Goal: Information Seeking & Learning: Find contact information

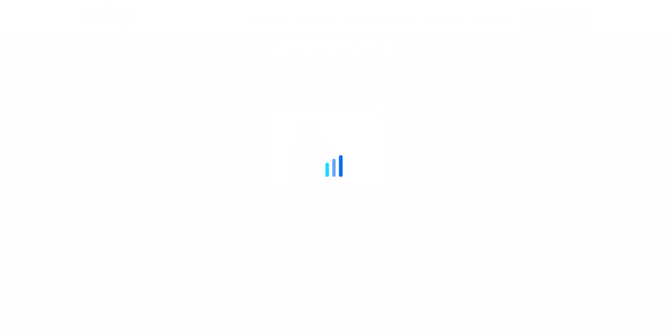
scroll to position [2641, 0]
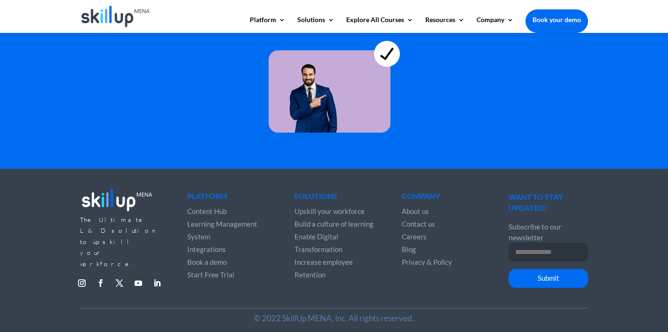
click at [411, 220] on span "Contact us" at bounding box center [418, 224] width 33 height 8
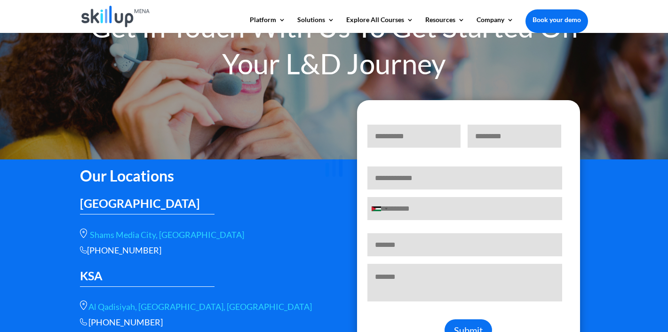
scroll to position [85, 0]
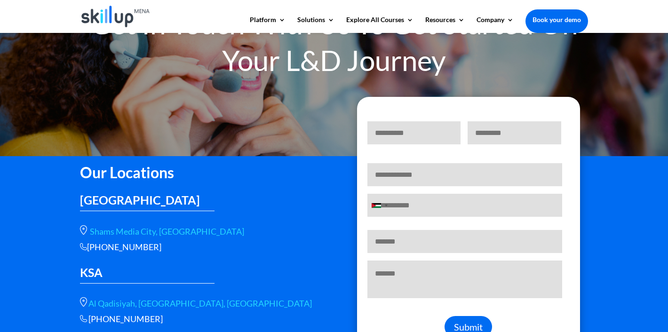
click at [98, 249] on div "+966 115112089" at bounding box center [200, 247] width 240 height 11
click at [87, 248] on div "+966 115112089" at bounding box center [200, 247] width 240 height 11
drag, startPoint x: 89, startPoint y: 248, endPoint x: 167, endPoint y: 243, distance: 77.8
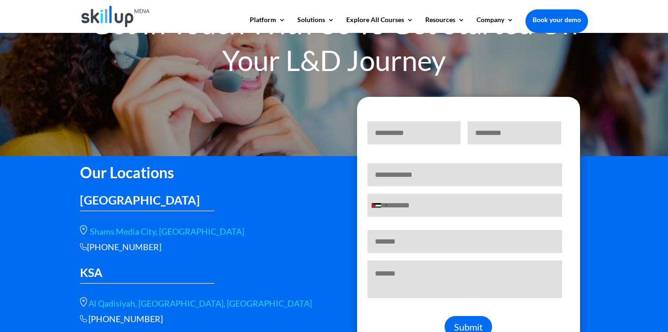
click at [167, 243] on div "+966 115112089" at bounding box center [200, 247] width 240 height 11
copy div "+966 115112089"
click at [99, 251] on div "+966 115112089" at bounding box center [200, 247] width 240 height 11
drag, startPoint x: 89, startPoint y: 249, endPoint x: 156, endPoint y: 244, distance: 67.5
click at [157, 244] on div "+966 115112089" at bounding box center [200, 247] width 240 height 11
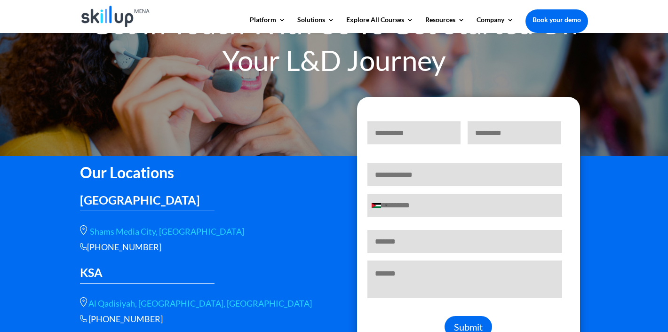
copy div "+966 115112089"
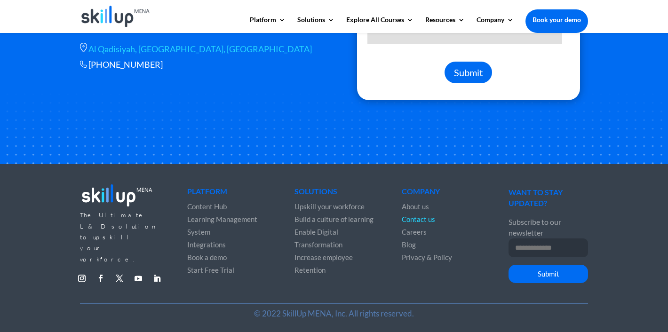
scroll to position [336, 0]
click at [421, 207] on span "About us" at bounding box center [415, 206] width 27 height 8
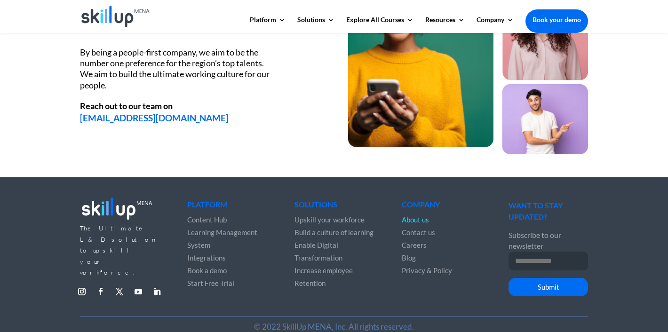
scroll to position [1320, 0]
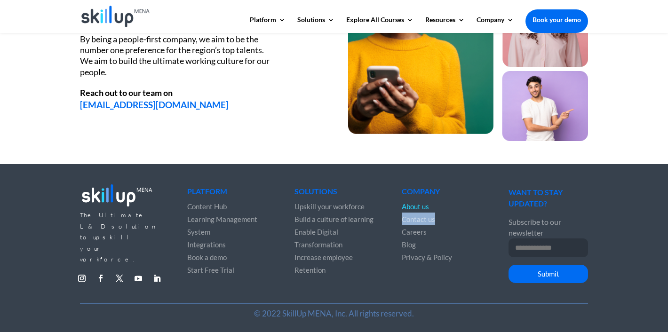
click at [411, 217] on span "Contact us" at bounding box center [418, 219] width 33 height 8
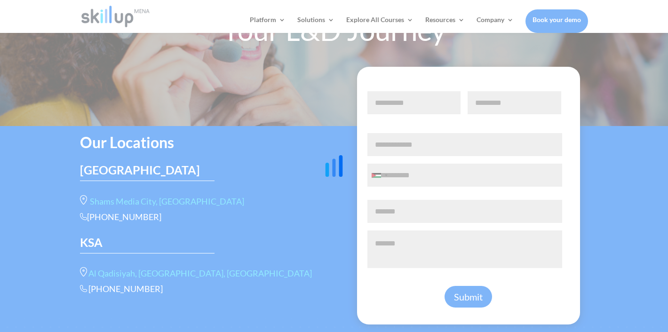
scroll to position [120, 0]
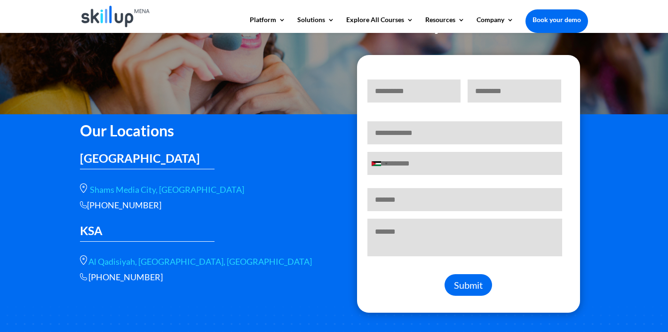
click at [89, 206] on body "Platform Content Hub Learning Management System Integrations Corporate Learning…" at bounding box center [334, 212] width 668 height 665
drag, startPoint x: 89, startPoint y: 206, endPoint x: 152, endPoint y: 203, distance: 62.2
click at [152, 203] on div "+966 115112089" at bounding box center [200, 205] width 240 height 11
copy div "+966 115112089"
click at [128, 209] on div "+966 115112089" at bounding box center [200, 205] width 240 height 11
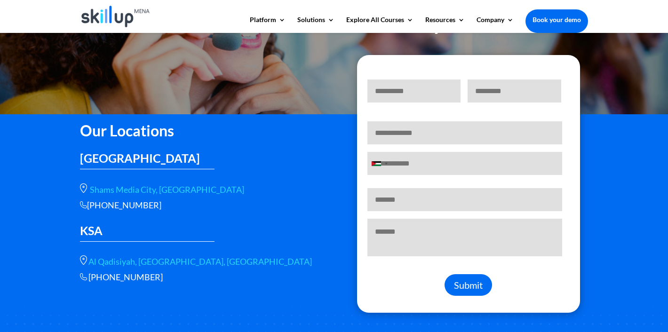
drag, startPoint x: 91, startPoint y: 208, endPoint x: 153, endPoint y: 201, distance: 62.9
click at [153, 201] on div "+966 115112089" at bounding box center [200, 205] width 240 height 11
copy div "+966 115112089"
click at [116, 201] on div "+966 115112089" at bounding box center [200, 205] width 240 height 11
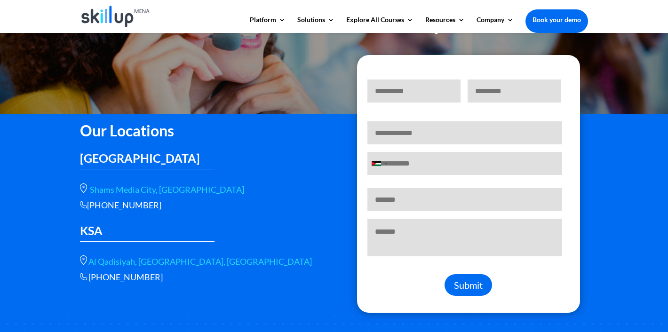
click at [114, 201] on div "+966 115112089" at bounding box center [200, 205] width 240 height 11
click at [88, 205] on div "+966 115112089" at bounding box center [200, 205] width 240 height 11
drag, startPoint x: 88, startPoint y: 205, endPoint x: 153, endPoint y: 202, distance: 64.5
click at [153, 203] on div "+966 115112089" at bounding box center [200, 205] width 240 height 11
copy div "+966 115112089"
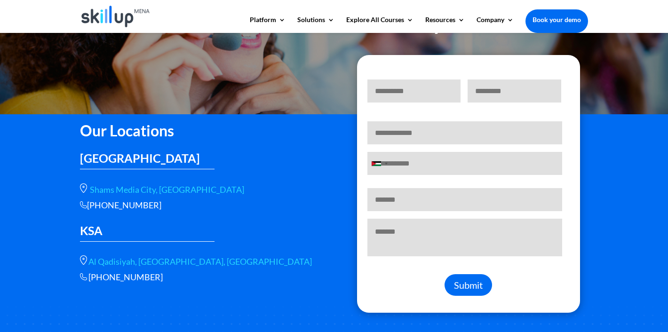
click at [138, 200] on div "+966 115112089" at bounding box center [200, 205] width 240 height 11
click at [100, 211] on div "Our Locations UAE Shams Media City, Sharjah +966 115112089 KSA Al Qadisiyah, st…" at bounding box center [200, 200] width 240 height 166
drag, startPoint x: 89, startPoint y: 206, endPoint x: 161, endPoint y: 200, distance: 72.7
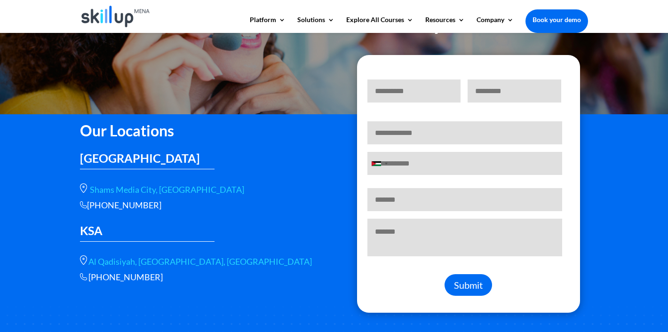
click at [162, 201] on div "+966 115112089" at bounding box center [200, 205] width 240 height 11
copy div "+966 115112089"
